Goal: Check status: Check status

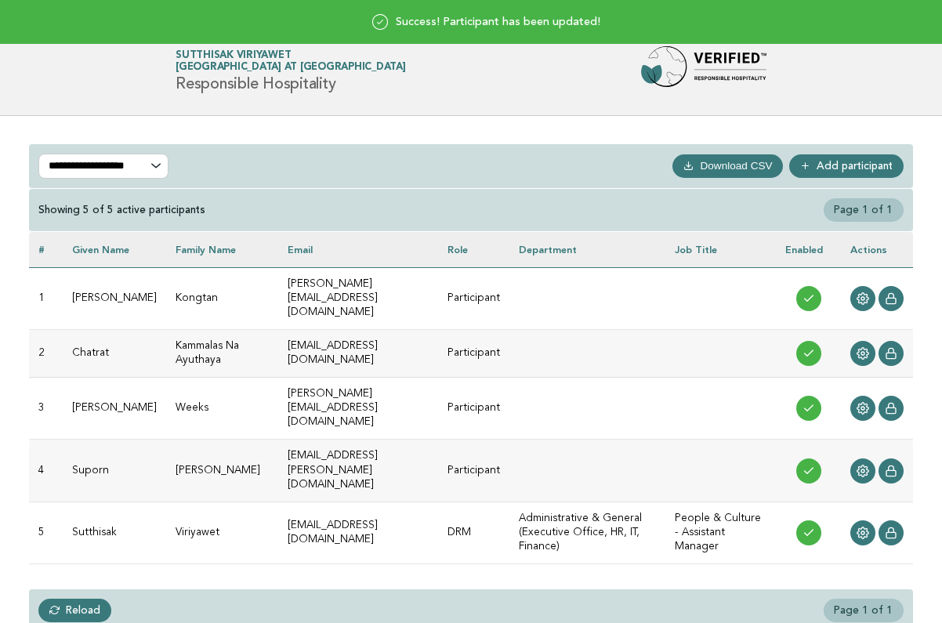
click at [549, 39] on div "Success! Participant has been updated!" at bounding box center [471, 22] width 942 height 44
click at [530, 28] on div "Success! Participant has been updated!" at bounding box center [471, 22] width 942 height 44
click at [373, 42] on div "Success! Participant has been updated!" at bounding box center [471, 22] width 942 height 44
click at [533, 31] on div "Success! Participant has been updated!" at bounding box center [471, 22] width 942 height 44
click at [514, 18] on div "Success! Participant has been updated!" at bounding box center [471, 22] width 942 height 44
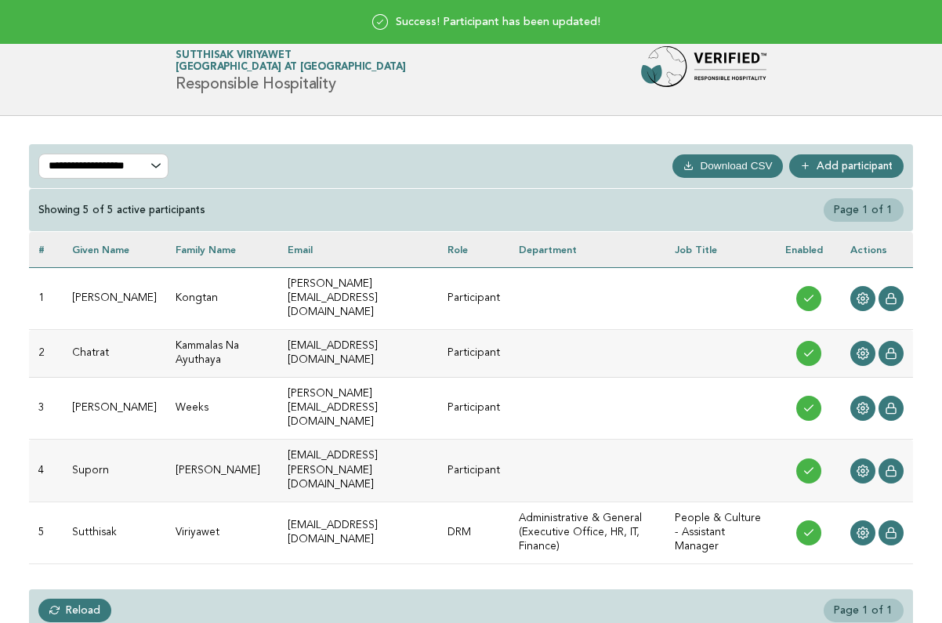
click at [69, 599] on link "Reload" at bounding box center [74, 611] width 73 height 24
